Goal: Transaction & Acquisition: Download file/media

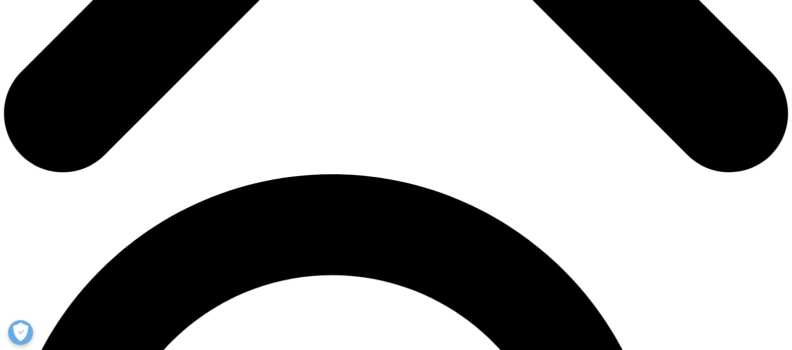
scroll to position [813, 0]
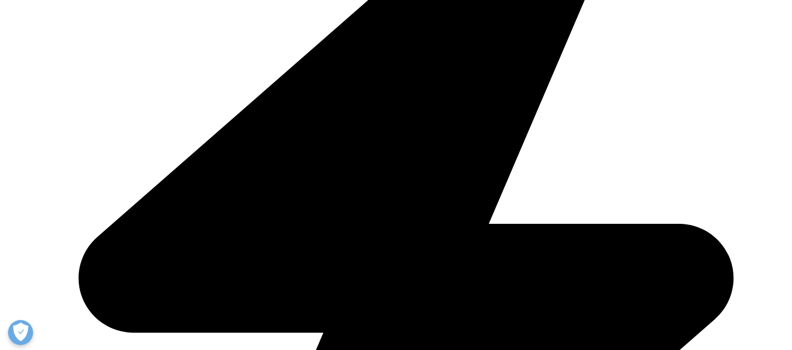
scroll to position [1440, 0]
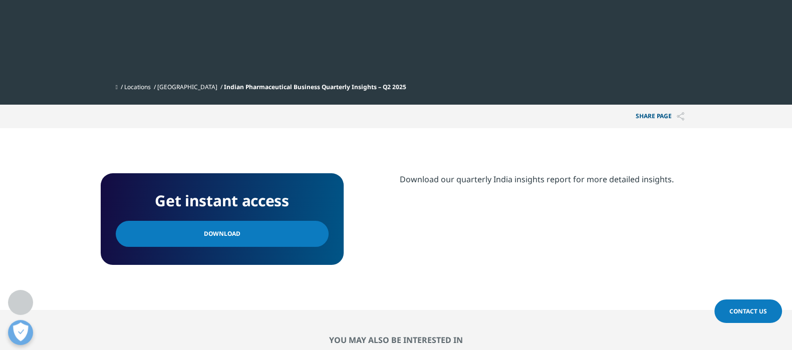
scroll to position [313, 0]
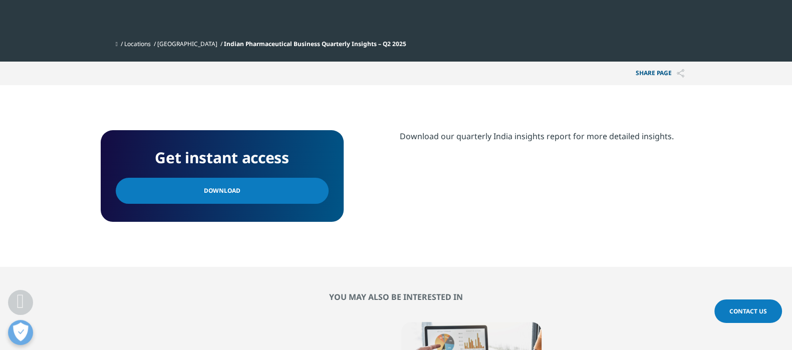
click at [206, 186] on span "Download" at bounding box center [222, 190] width 37 height 11
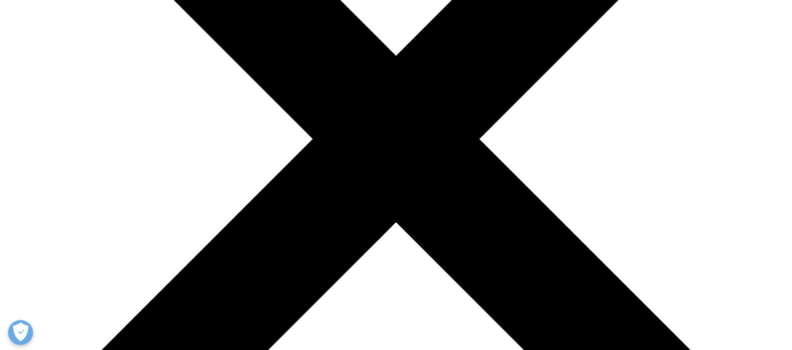
scroll to position [376, 0]
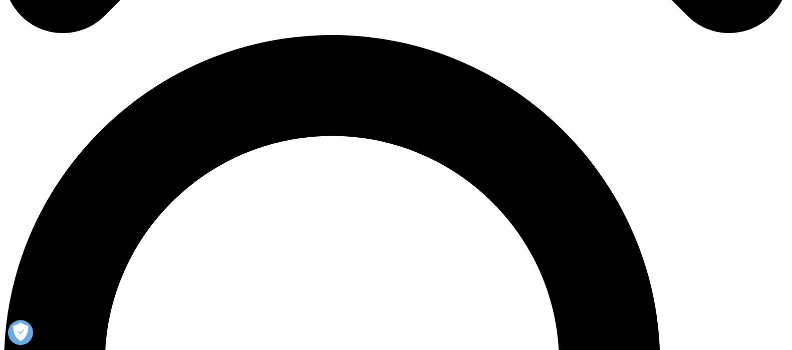
scroll to position [915, 0]
